Goal: Task Accomplishment & Management: Manage account settings

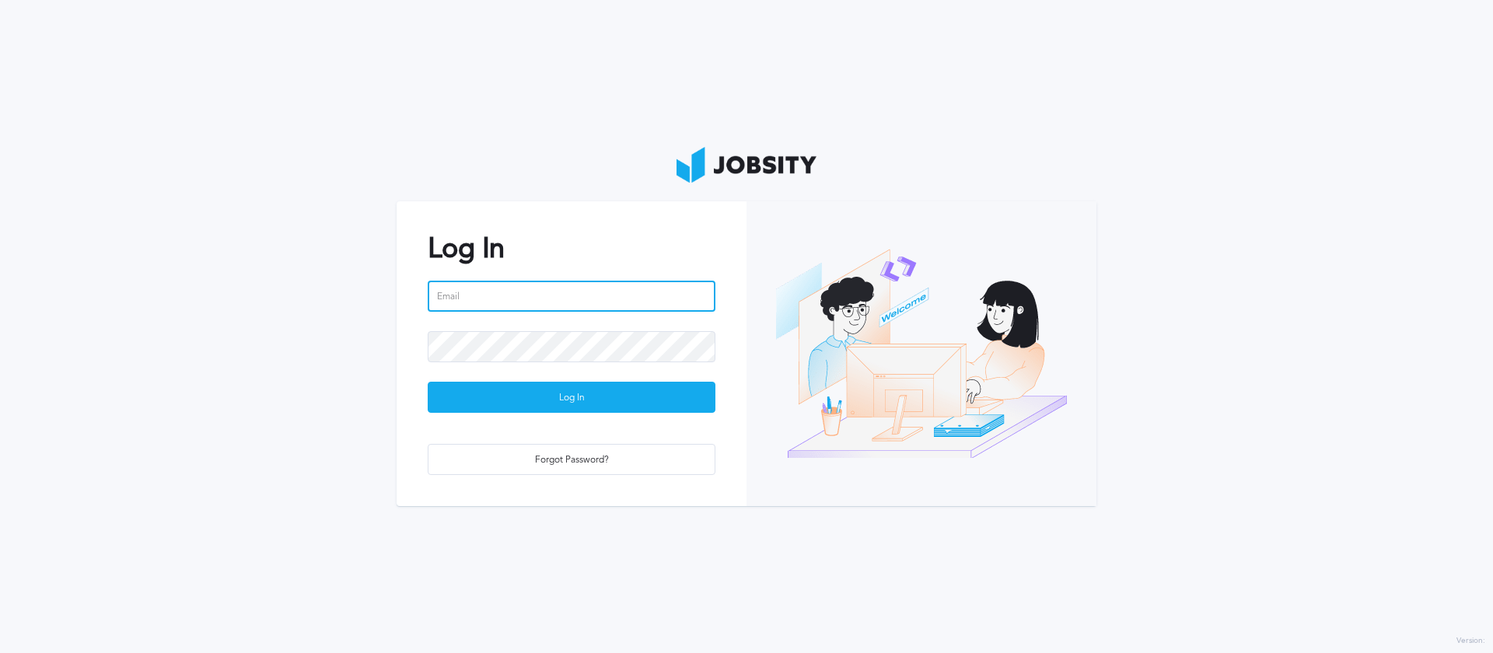
click at [658, 293] on input "email" at bounding box center [572, 296] width 288 height 31
type input "[EMAIL_ADDRESS][DOMAIN_NAME]"
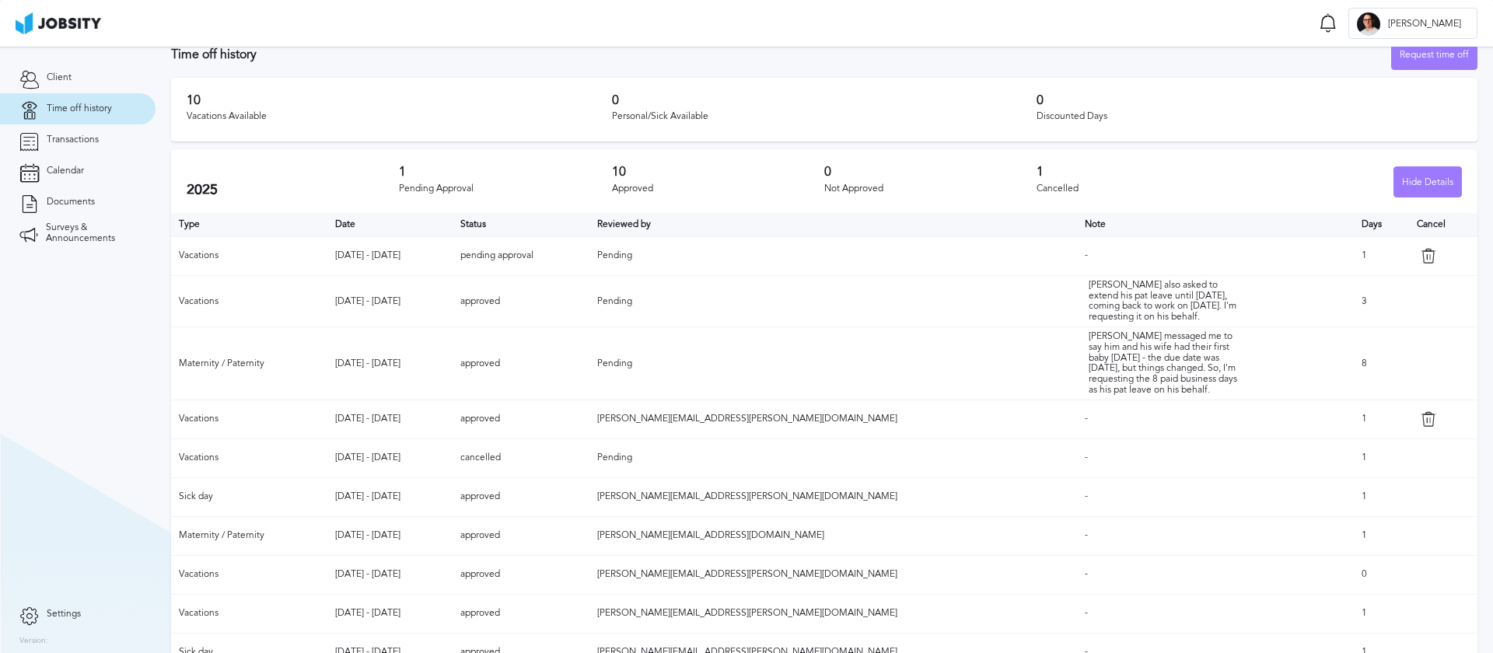
scroll to position [49, 0]
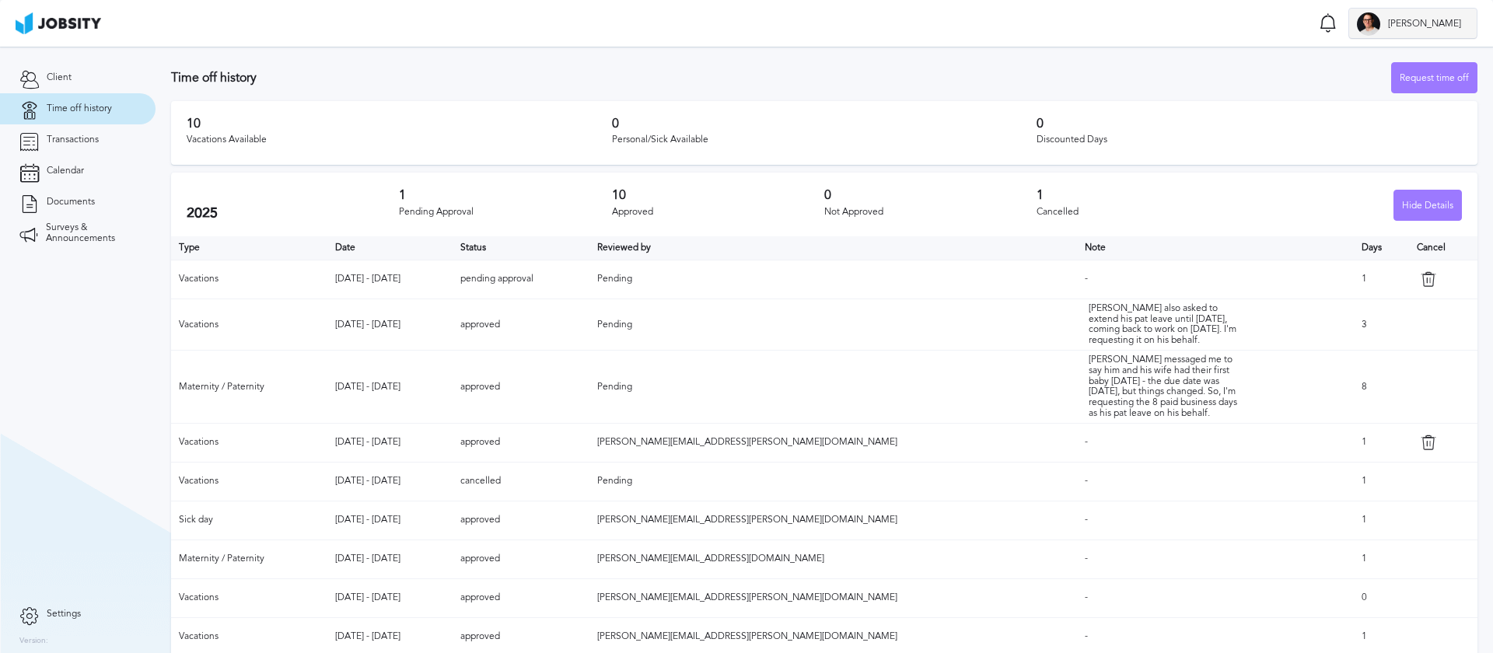
click at [1444, 22] on span "[PERSON_NAME]" at bounding box center [1425, 24] width 89 height 11
click at [1452, 11] on li "Log Out" at bounding box center [1439, 23] width 78 height 31
